Goal: Entertainment & Leisure: Browse casually

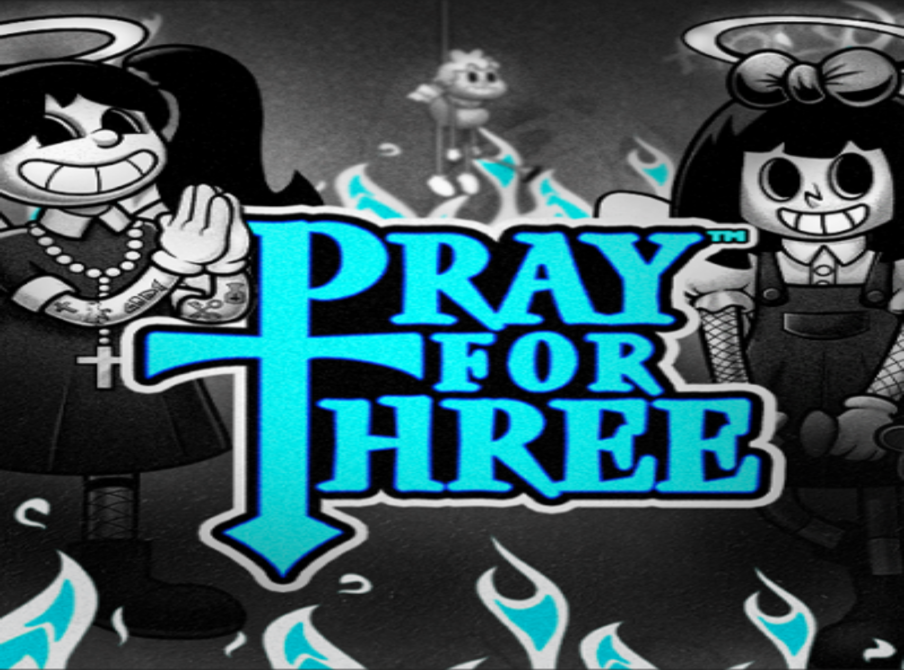
click at [52, 42] on span "Log in" at bounding box center [55, 38] width 19 height 8
type input "**********"
click at [28, 214] on span "Log In" at bounding box center [18, 218] width 20 height 8
click at [57, 165] on span "Rewards" at bounding box center [44, 161] width 28 height 8
click at [55, 428] on button at bounding box center [50, 429] width 8 height 3
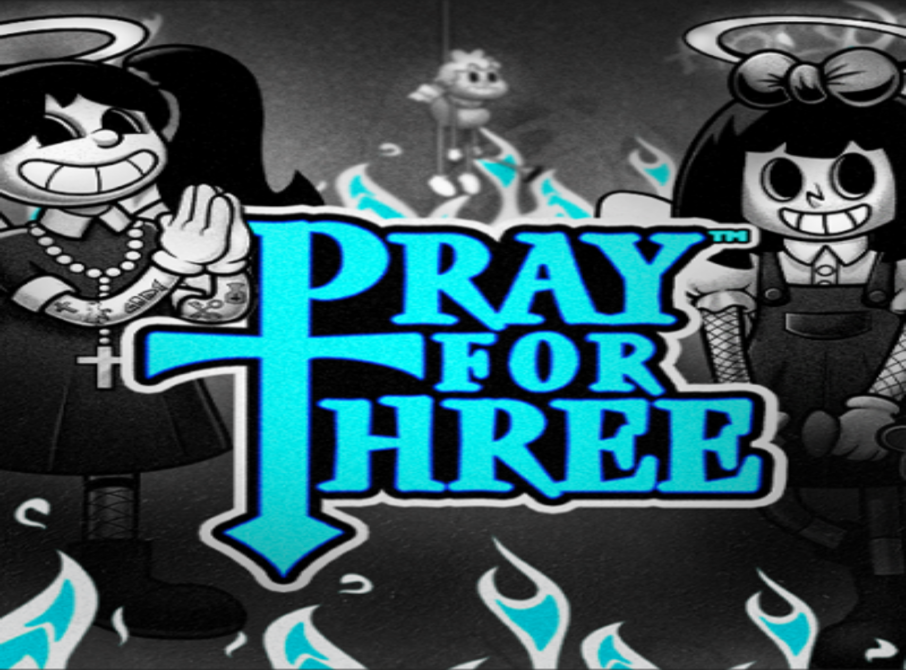
click at [8, 276] on span "chevron-left icon" at bounding box center [8, 276] width 0 height 0
click at [675, 543] on div at bounding box center [453, 543] width 898 height 0
type input "*"
click at [41, 155] on span "Live Casino" at bounding box center [45, 150] width 41 height 9
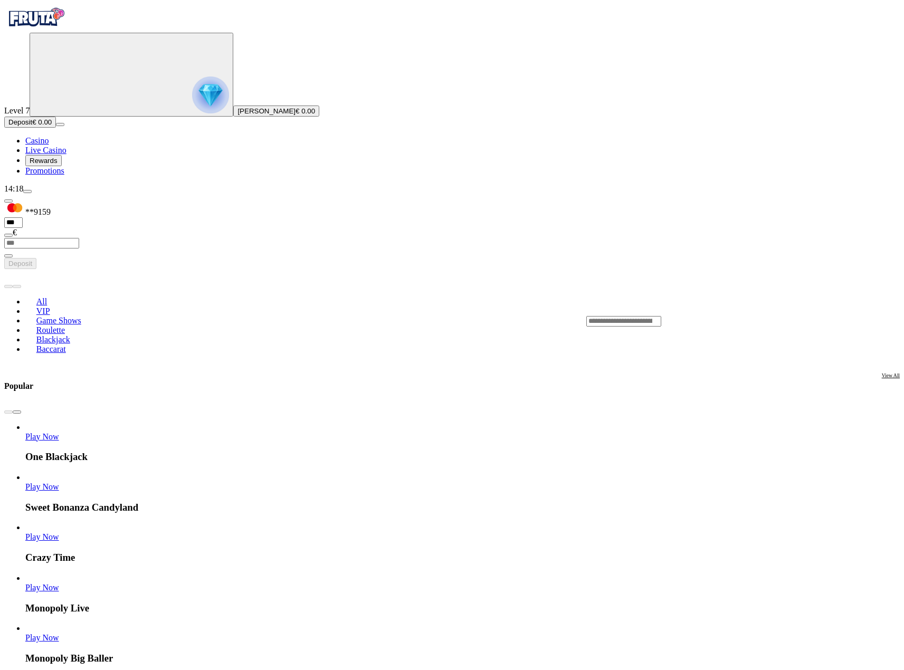
click at [661, 316] on input "Search" at bounding box center [623, 321] width 75 height 11
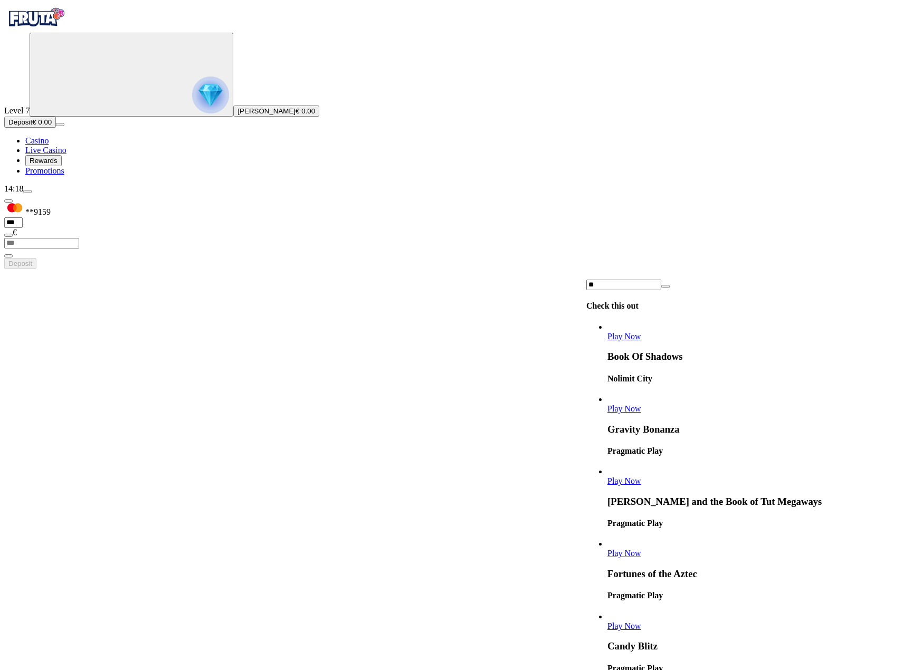
type input "*"
type input "*****"
